Goal: Find contact information: Obtain details needed to contact an individual or organization

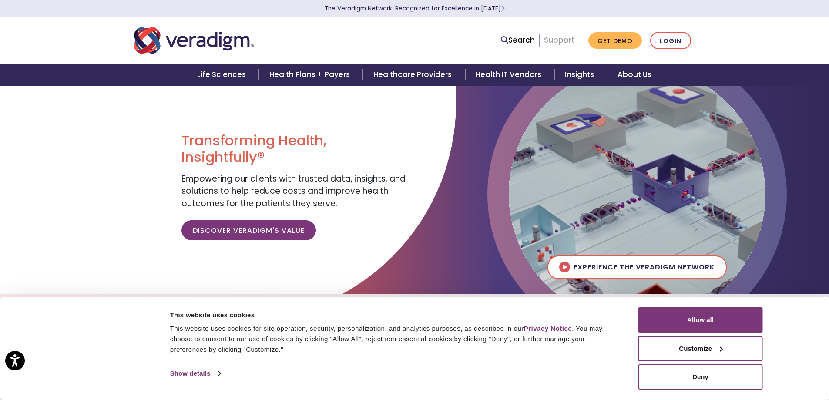
click at [554, 40] on link "Support" at bounding box center [559, 40] width 30 height 10
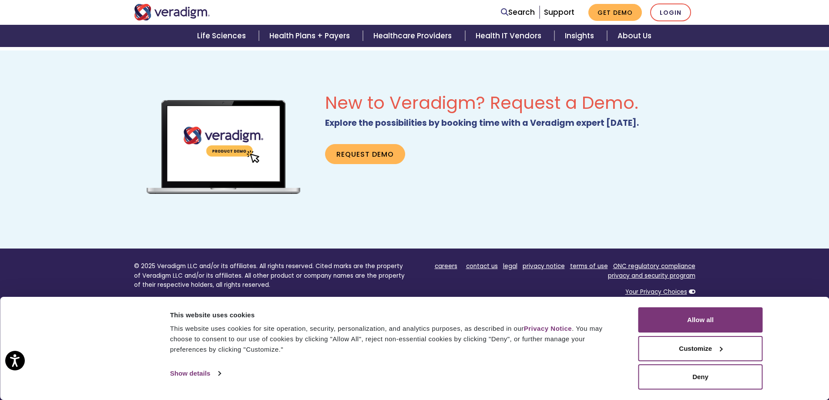
scroll to position [541, 0]
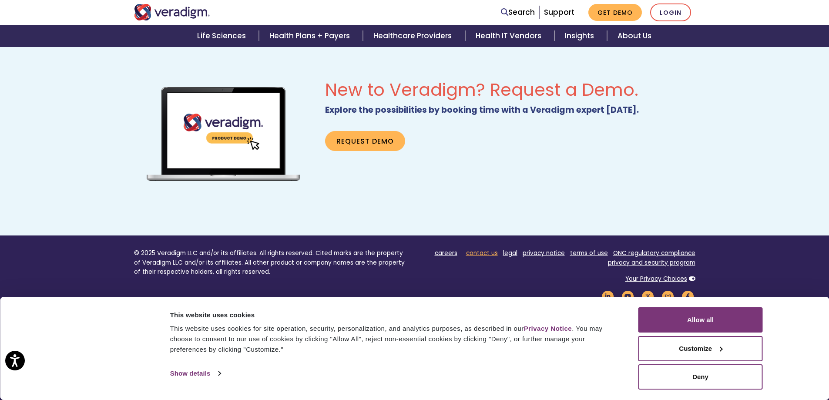
click at [488, 253] on link "contact us" at bounding box center [482, 253] width 32 height 8
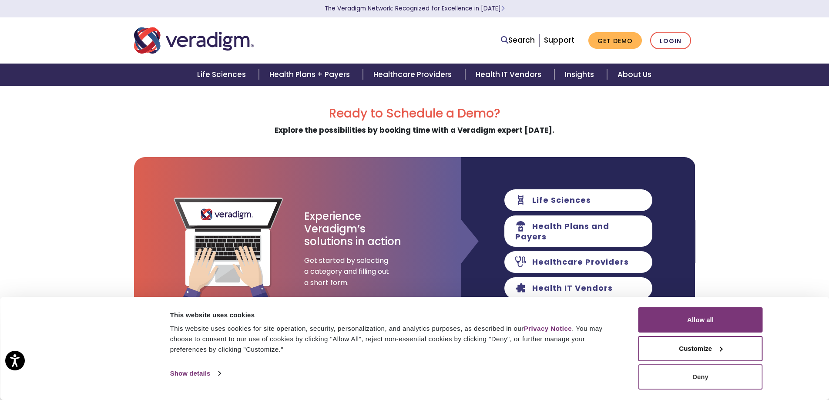
click at [738, 380] on button "Deny" at bounding box center [701, 376] width 125 height 25
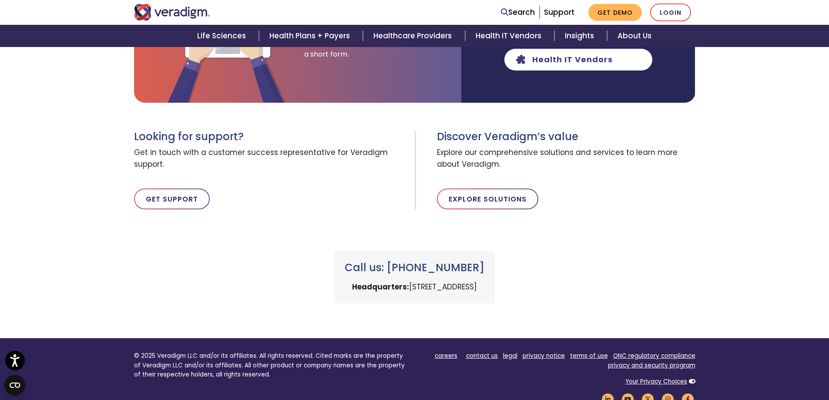
scroll to position [294, 0]
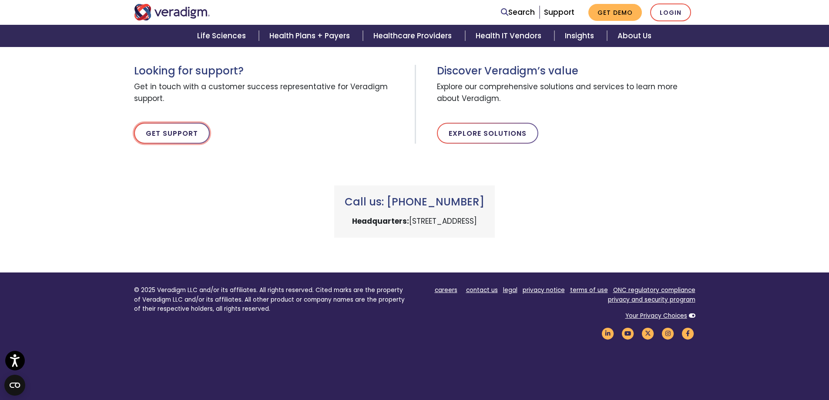
click at [185, 132] on link "Get Support" at bounding box center [172, 133] width 76 height 21
